Goal: Task Accomplishment & Management: Use online tool/utility

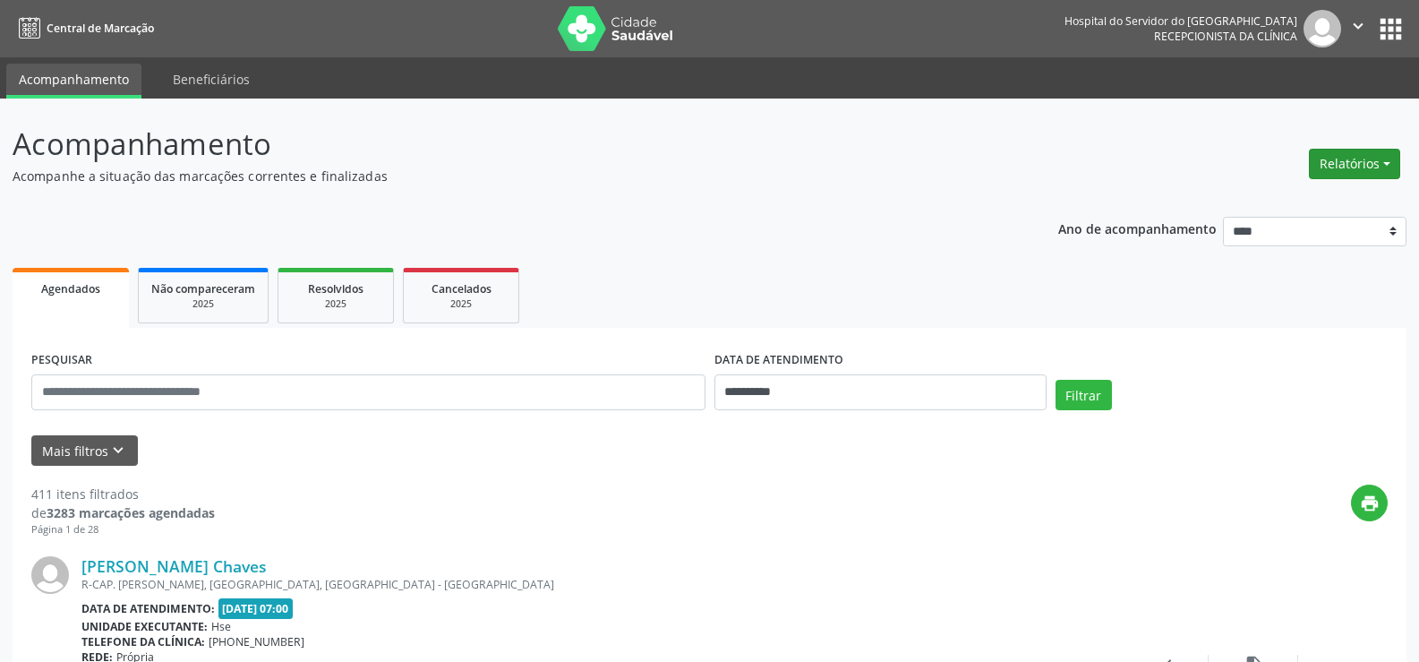
click at [1377, 163] on button "Relatórios" at bounding box center [1354, 164] width 91 height 30
click at [1232, 201] on link "Agendamentos" at bounding box center [1303, 202] width 193 height 25
select select "*"
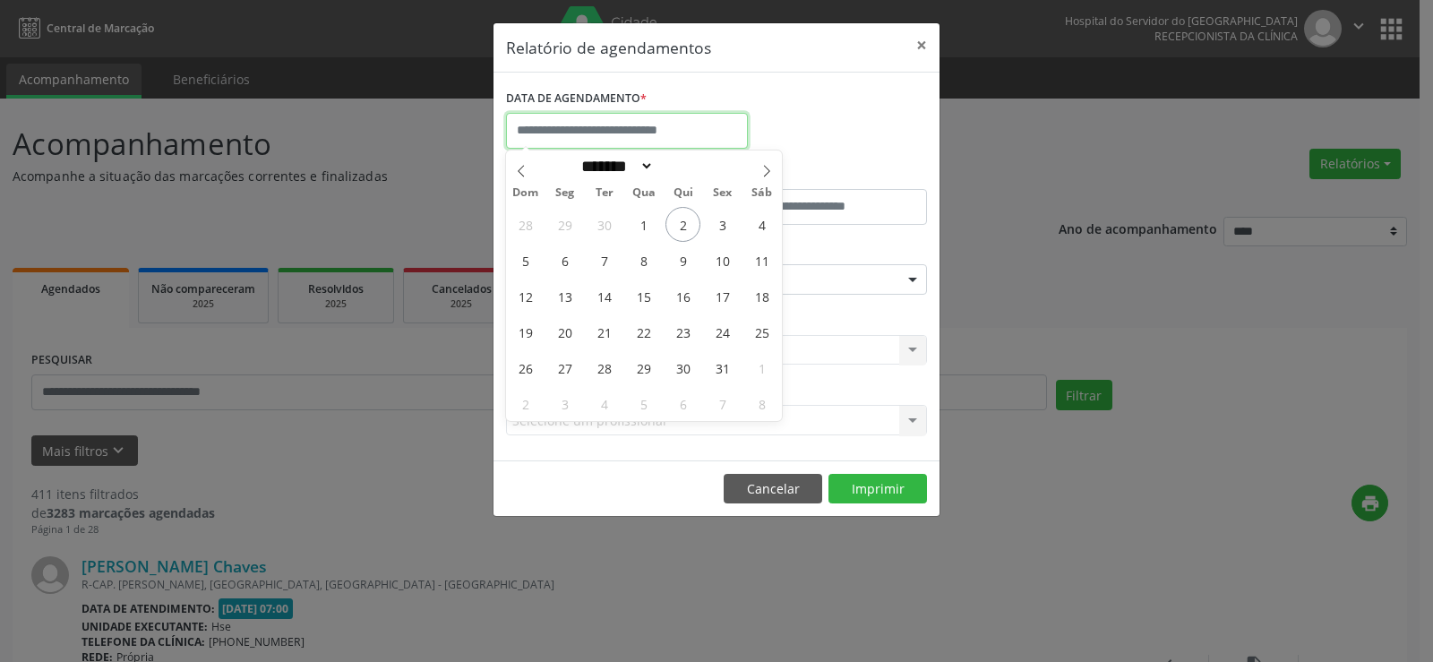
click at [694, 139] on input "text" at bounding box center [627, 131] width 242 height 36
click at [669, 220] on span "2" at bounding box center [682, 224] width 35 height 35
type input "**********"
click at [670, 220] on span "2" at bounding box center [682, 224] width 35 height 35
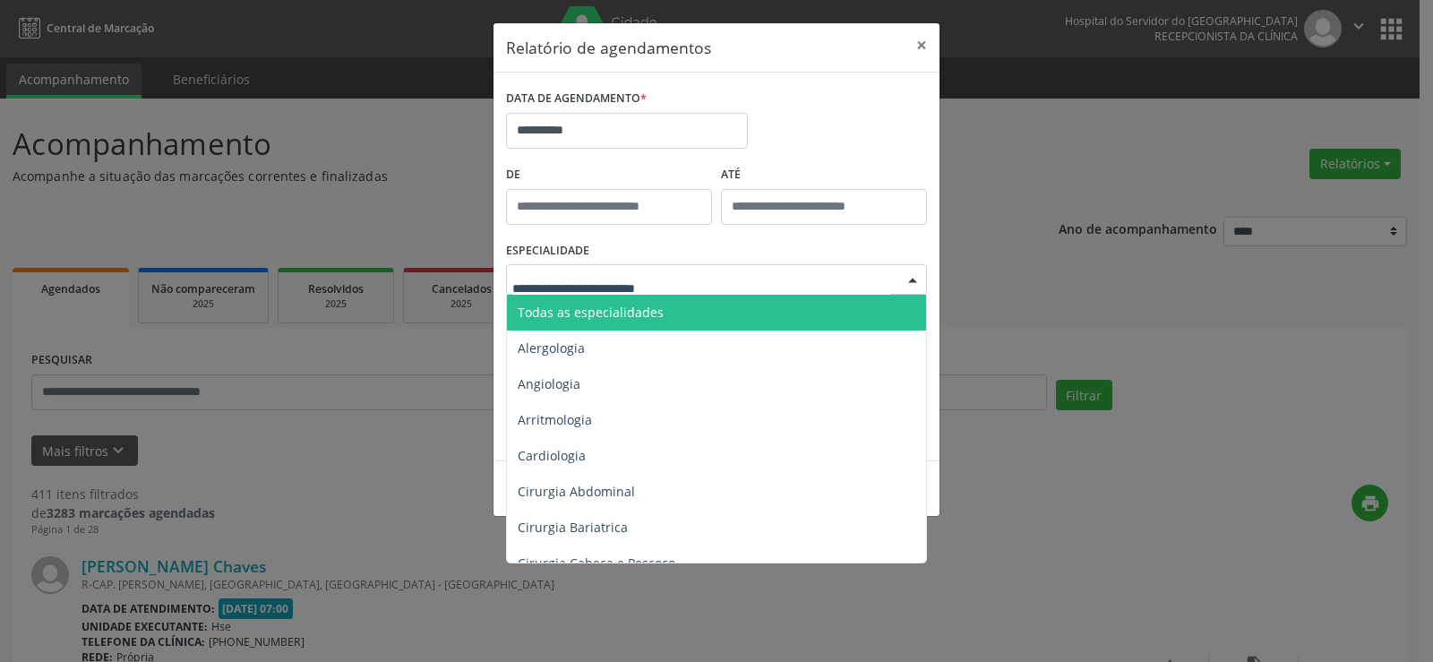
click at [693, 287] on div at bounding box center [716, 279] width 421 height 30
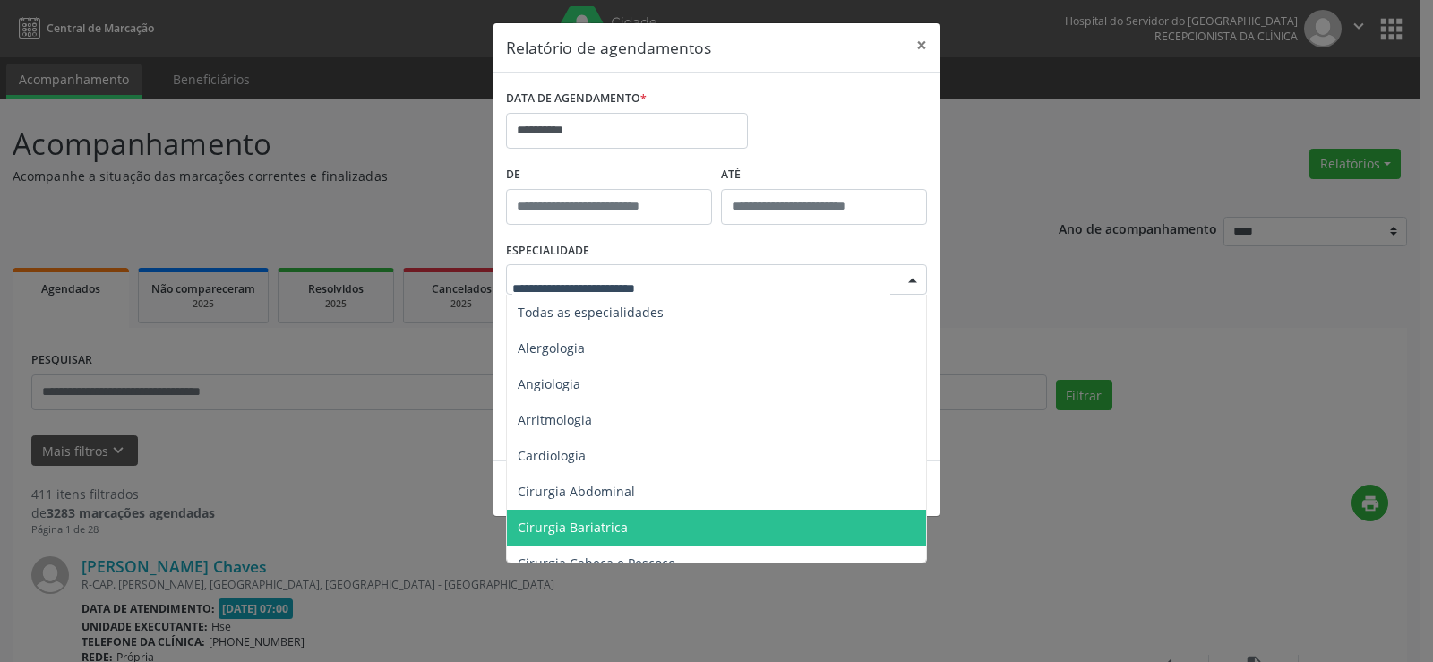
scroll to position [90, 0]
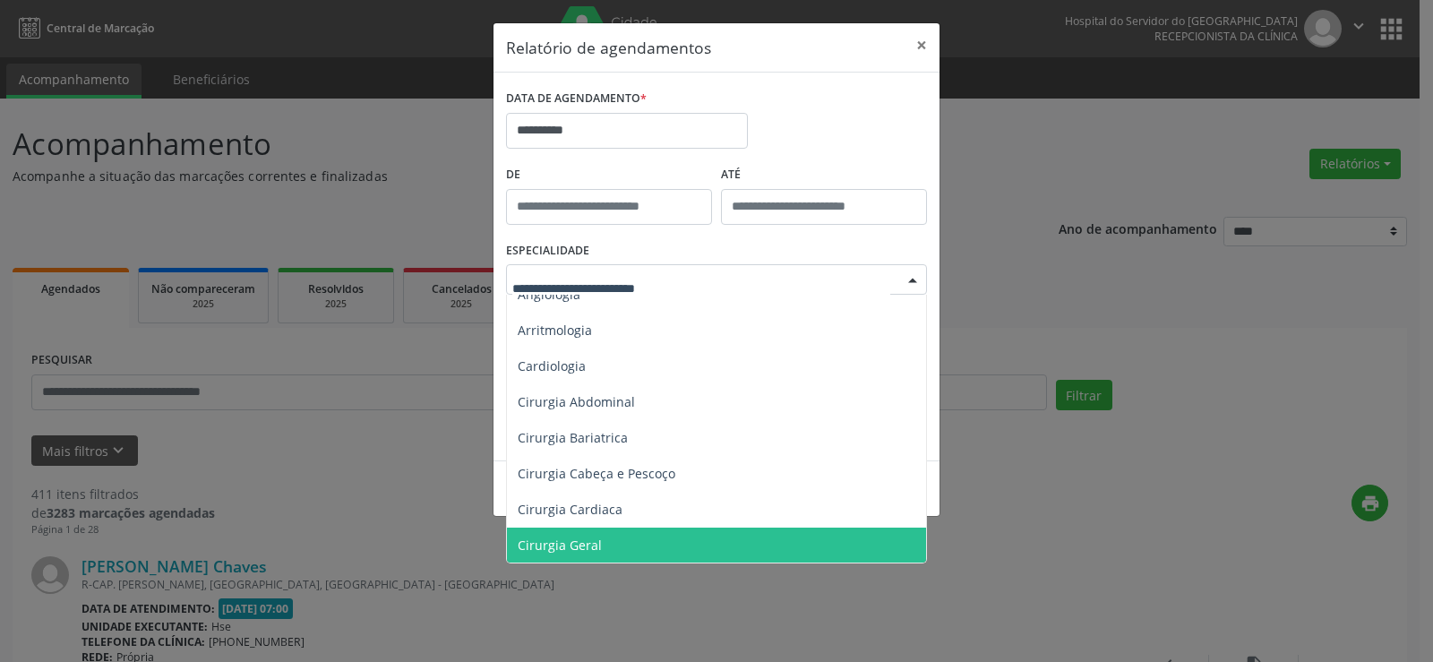
click at [656, 548] on span "Cirurgia Geral" at bounding box center [718, 545] width 422 height 36
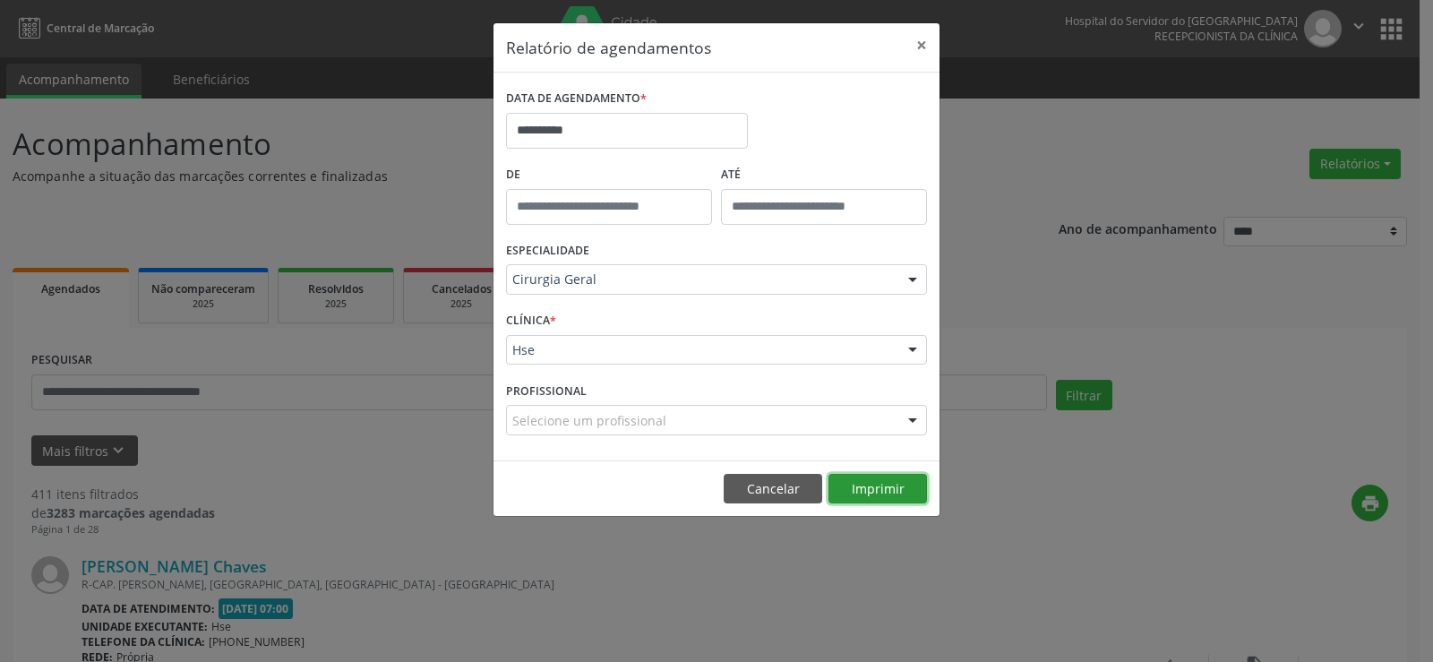
click at [909, 486] on button "Imprimir" at bounding box center [877, 489] width 99 height 30
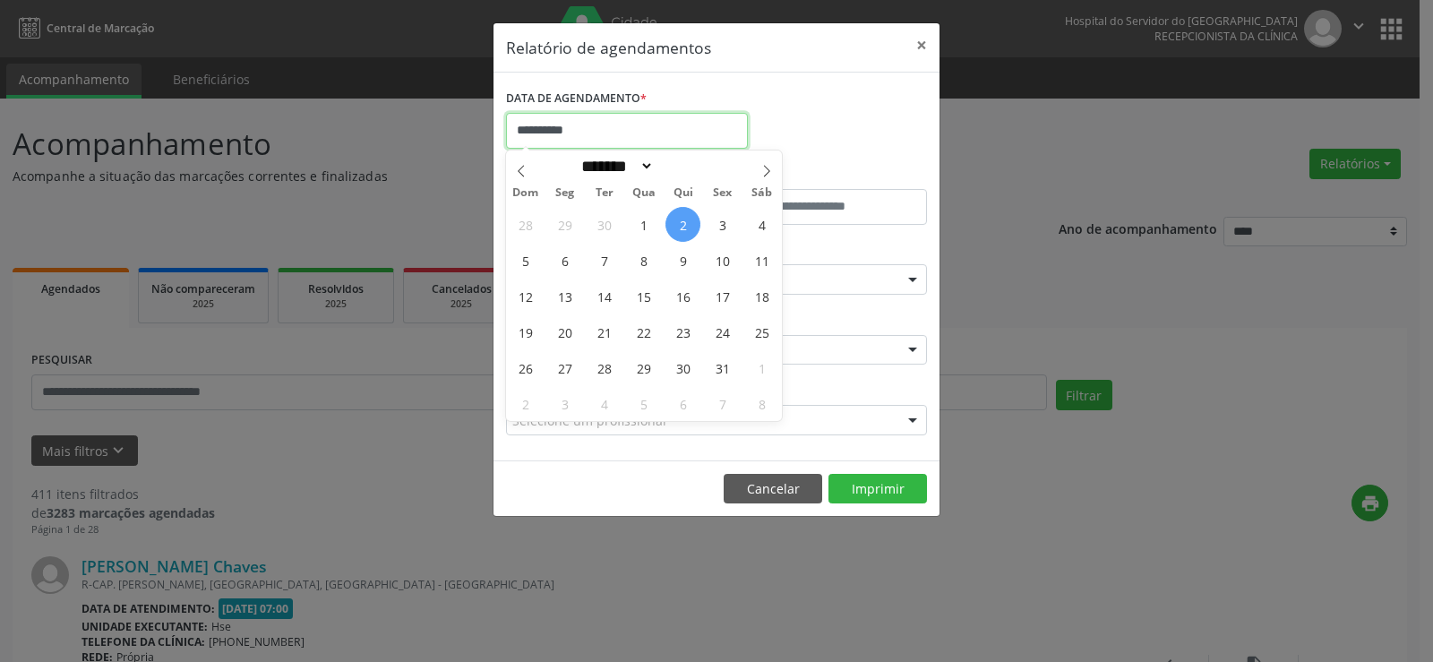
click at [660, 118] on input "**********" at bounding box center [627, 131] width 242 height 36
click at [730, 77] on div "**********" at bounding box center [716, 267] width 446 height 388
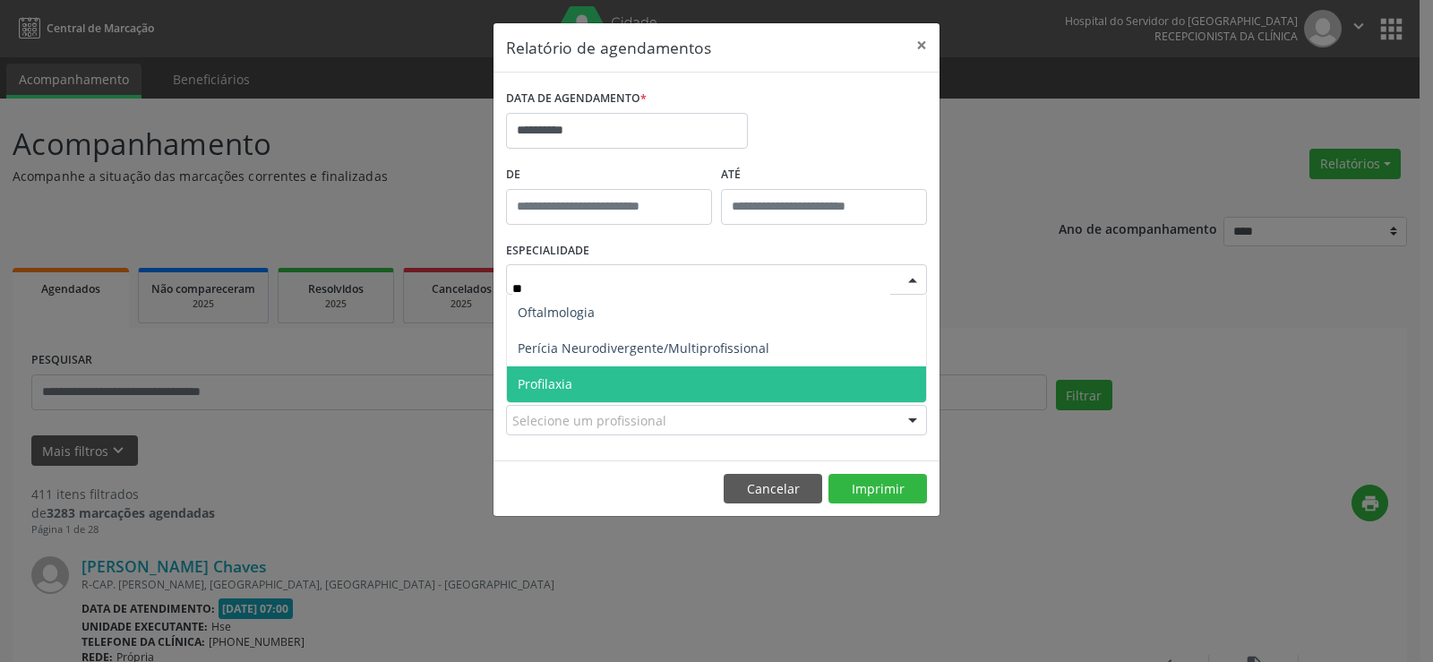
scroll to position [0, 0]
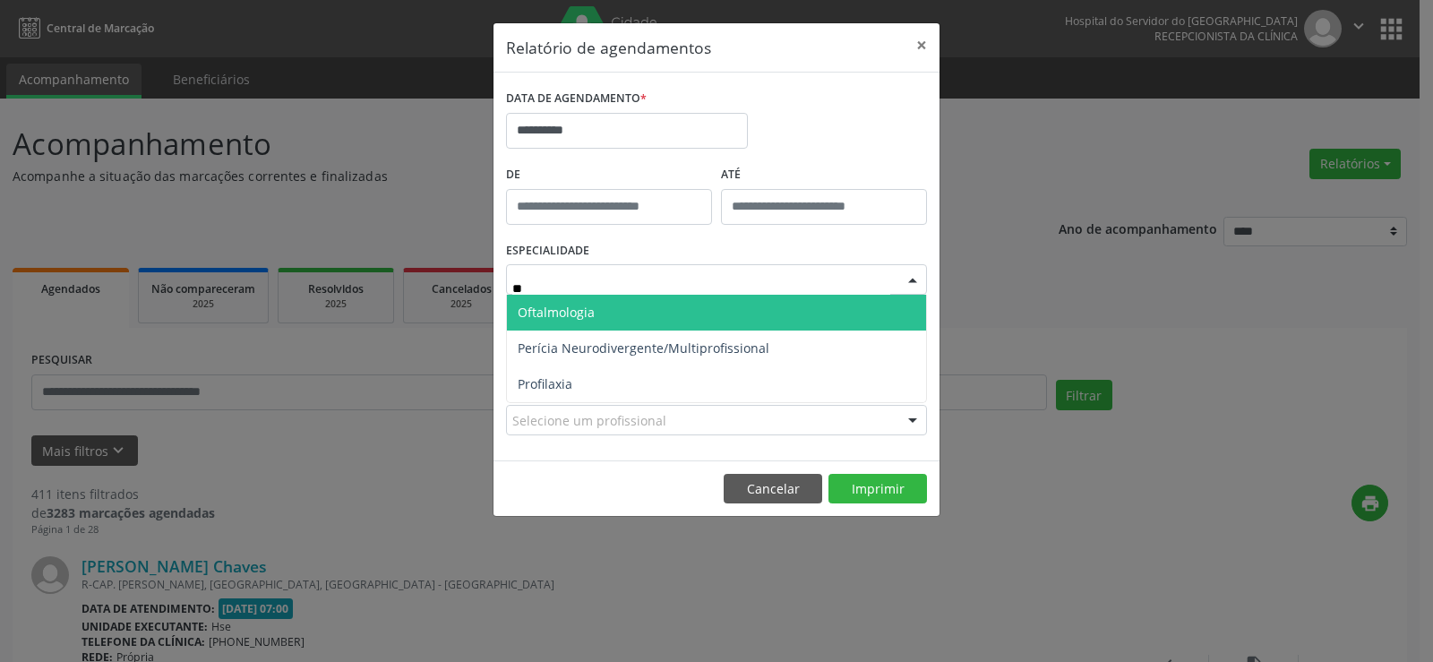
click at [792, 319] on span "Oftalmologia" at bounding box center [716, 313] width 419 height 36
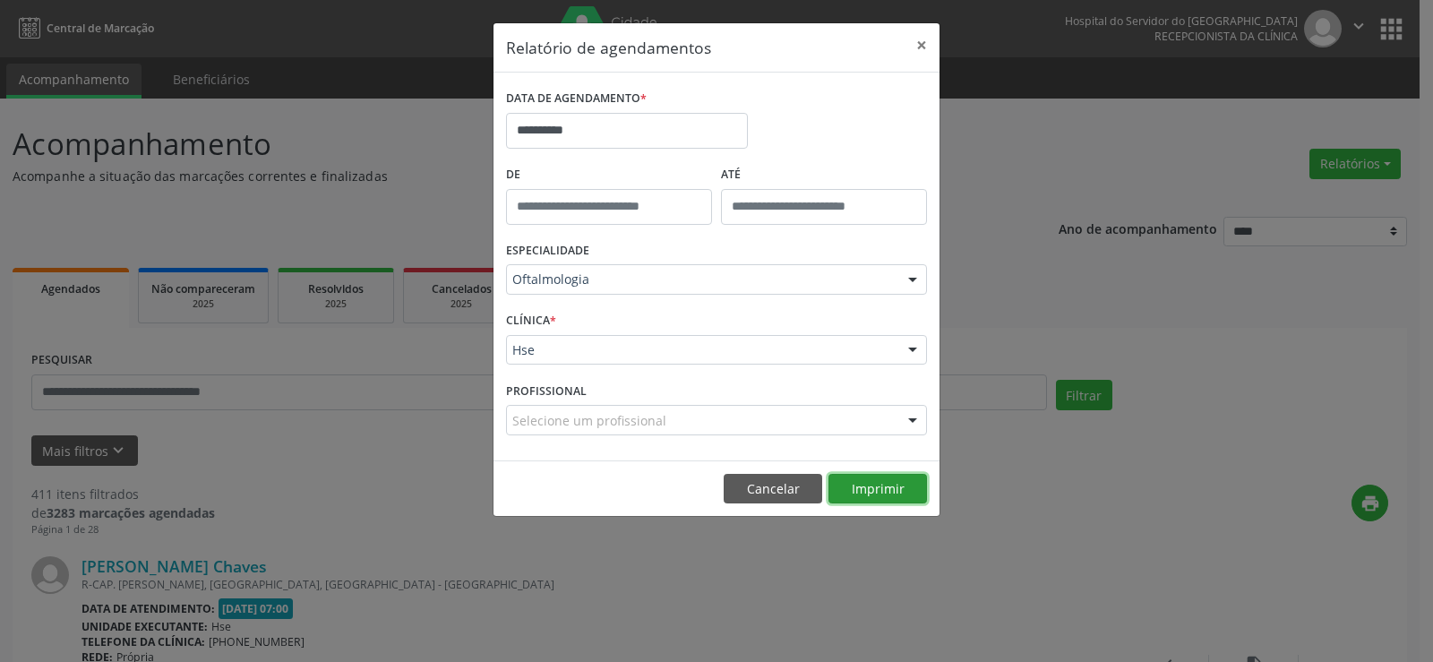
click at [854, 480] on button "Imprimir" at bounding box center [877, 489] width 99 height 30
click at [638, 266] on div "Oftalmologia" at bounding box center [716, 279] width 421 height 30
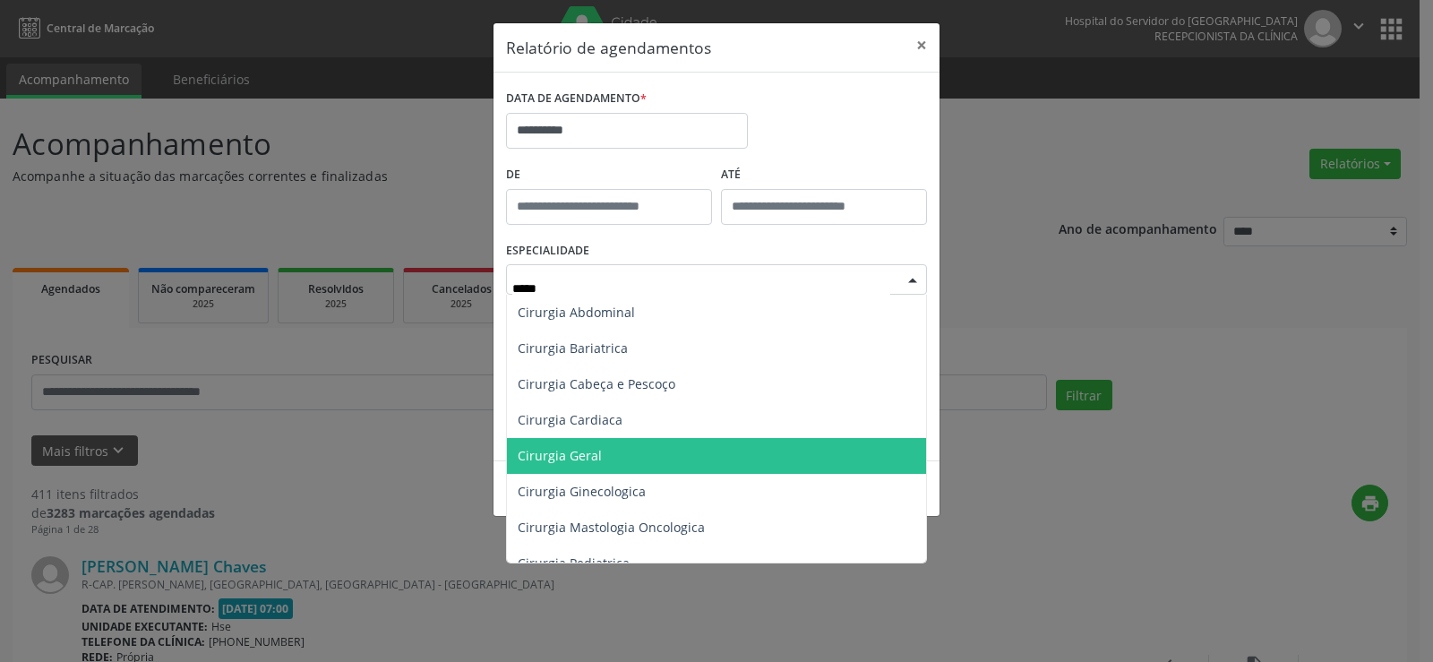
click at [630, 448] on span "Cirurgia Geral" at bounding box center [716, 456] width 419 height 36
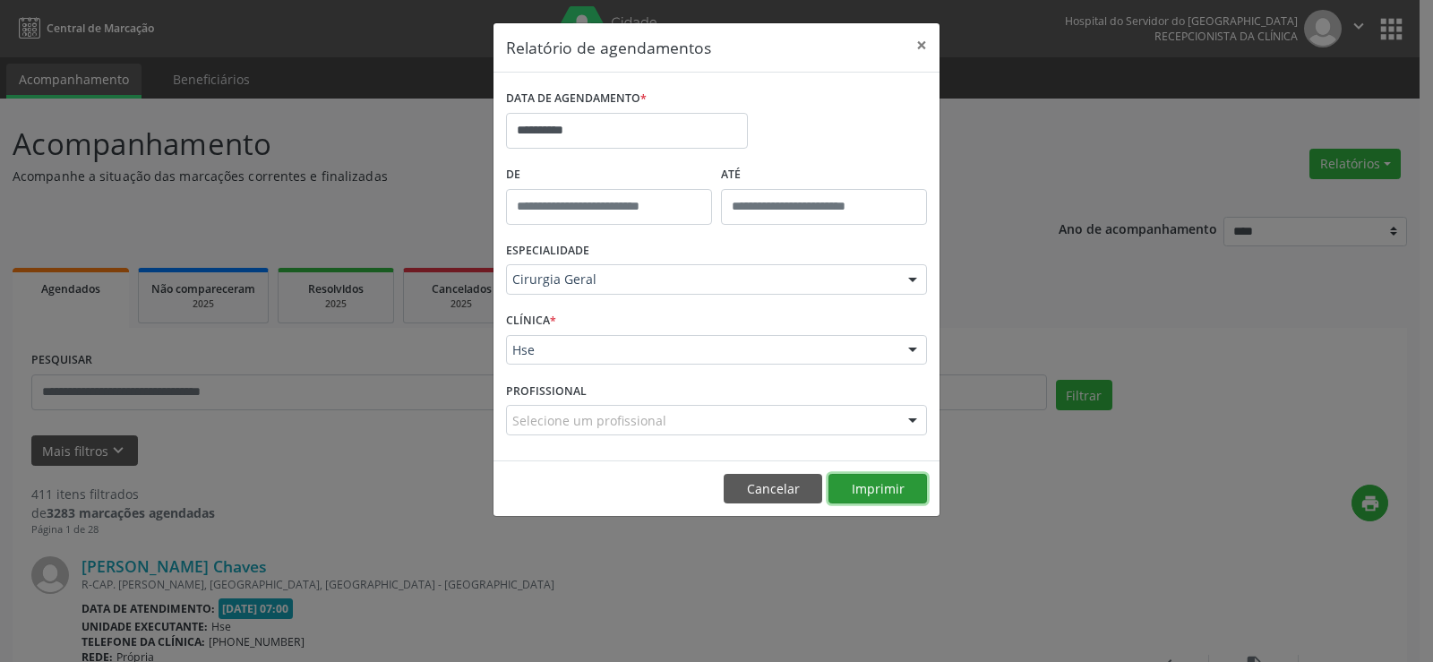
click at [852, 489] on button "Imprimir" at bounding box center [877, 489] width 99 height 30
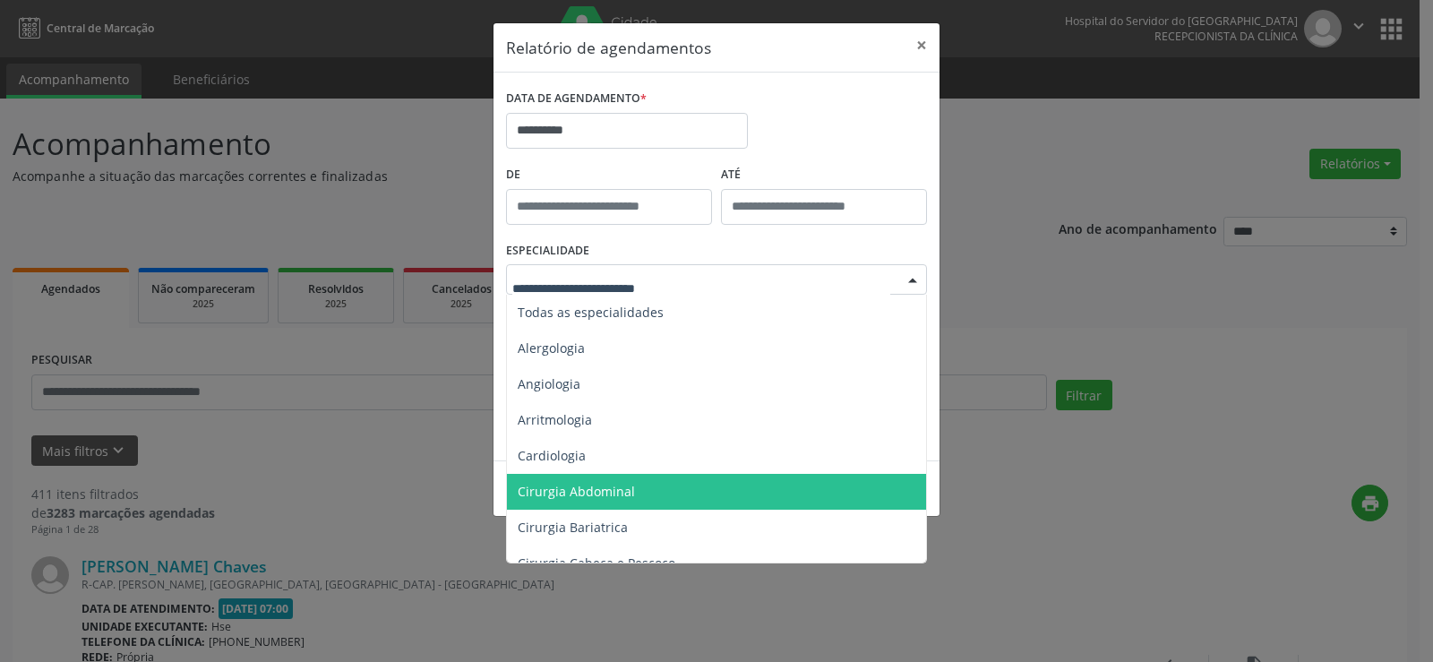
click at [723, 499] on span "Cirurgia Abdominal" at bounding box center [718, 492] width 422 height 36
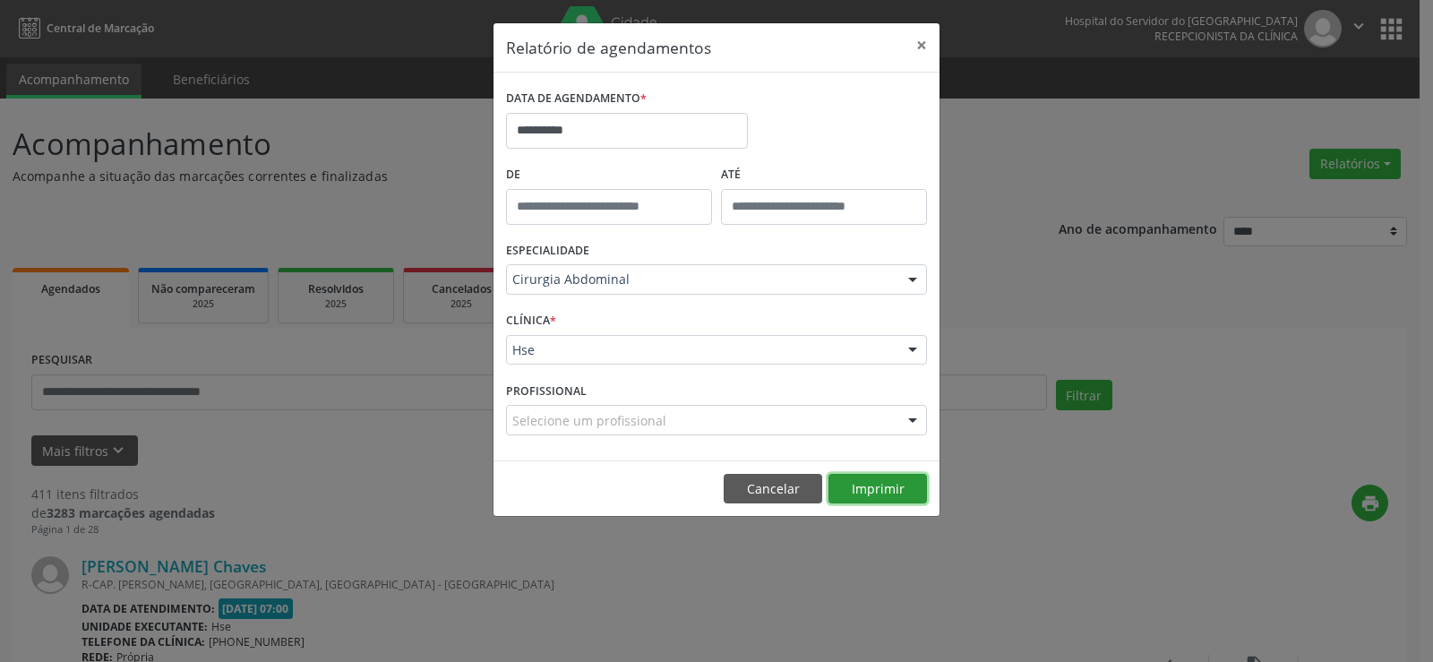
click at [854, 488] on button "Imprimir" at bounding box center [877, 489] width 99 height 30
drag, startPoint x: 587, startPoint y: 279, endPoint x: 579, endPoint y: 274, distance: 10.0
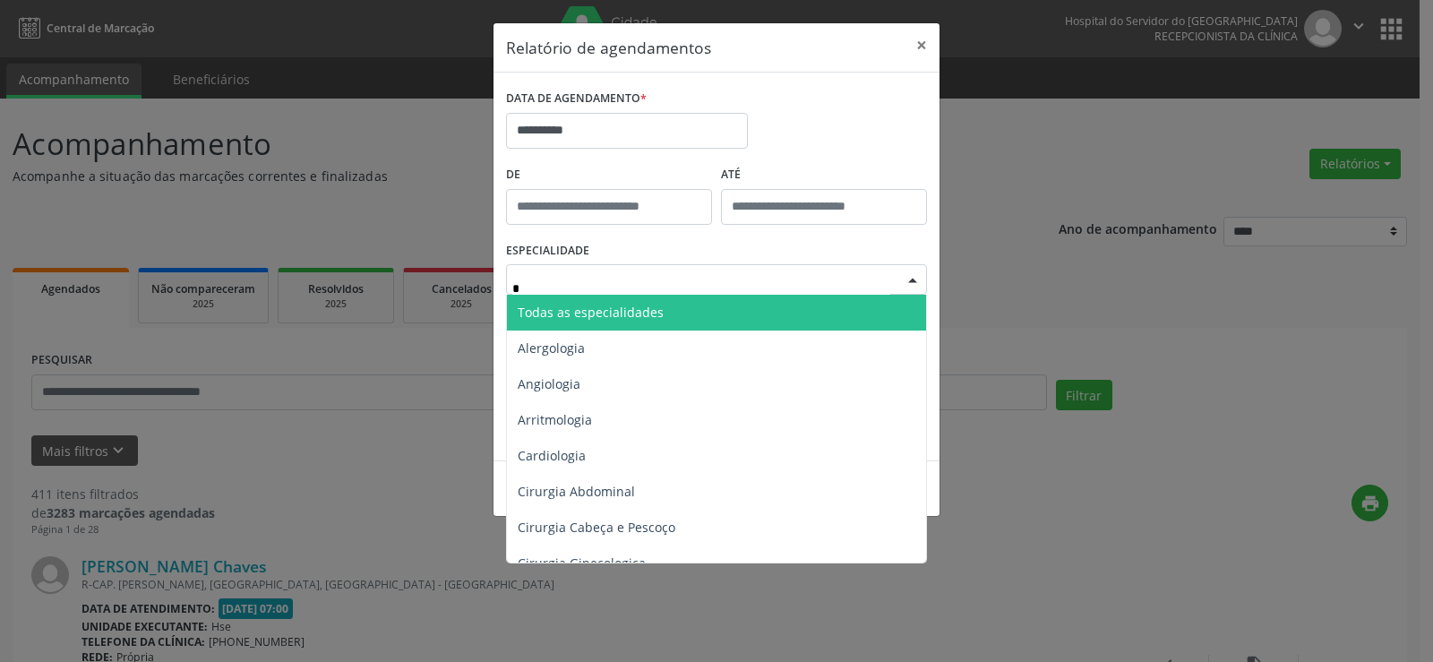
type input "**"
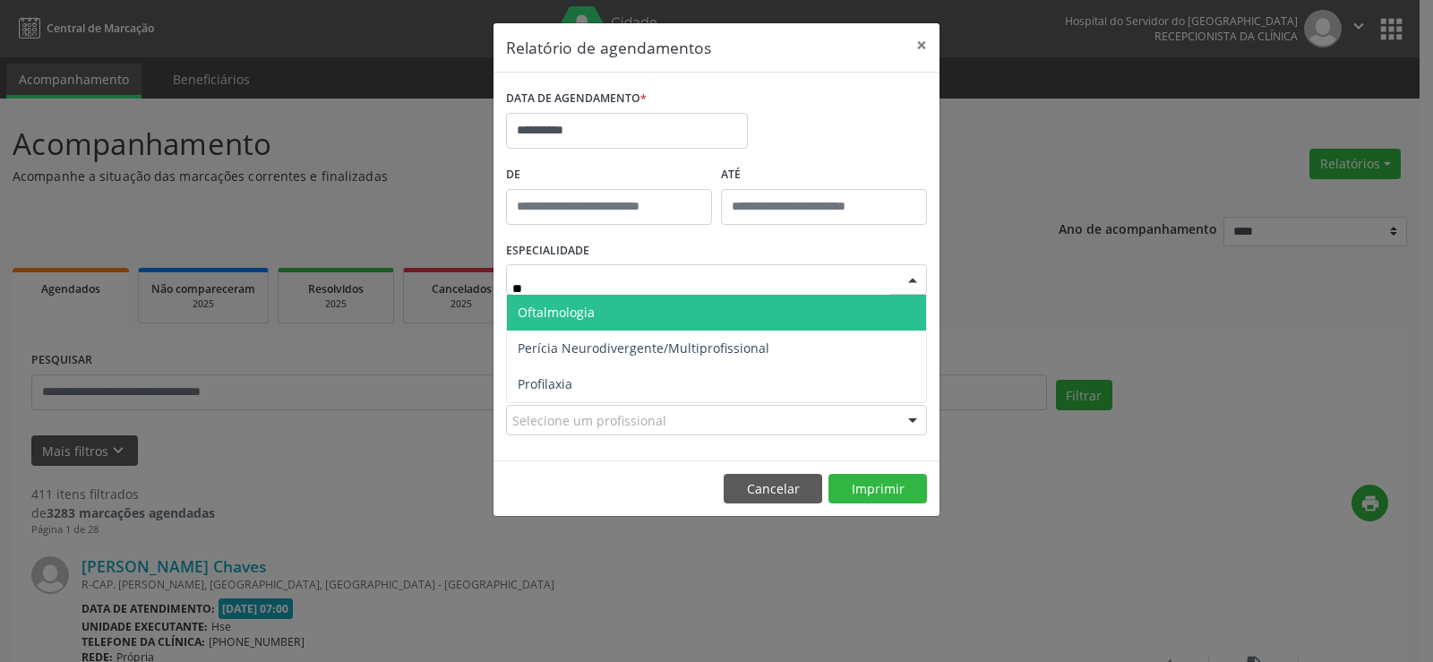
click at [557, 319] on span "Oftalmologia" at bounding box center [556, 312] width 77 height 17
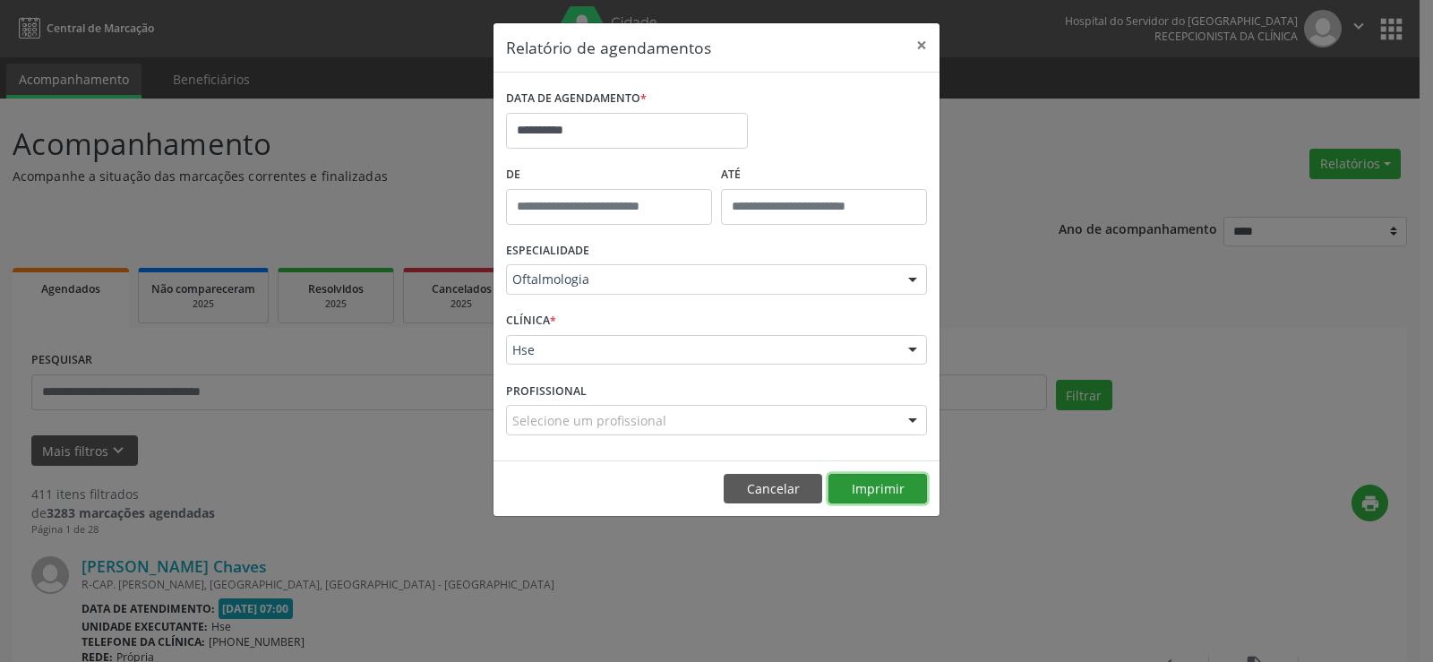
click at [897, 488] on button "Imprimir" at bounding box center [877, 489] width 99 height 30
